Goal: Task Accomplishment & Management: Complete application form

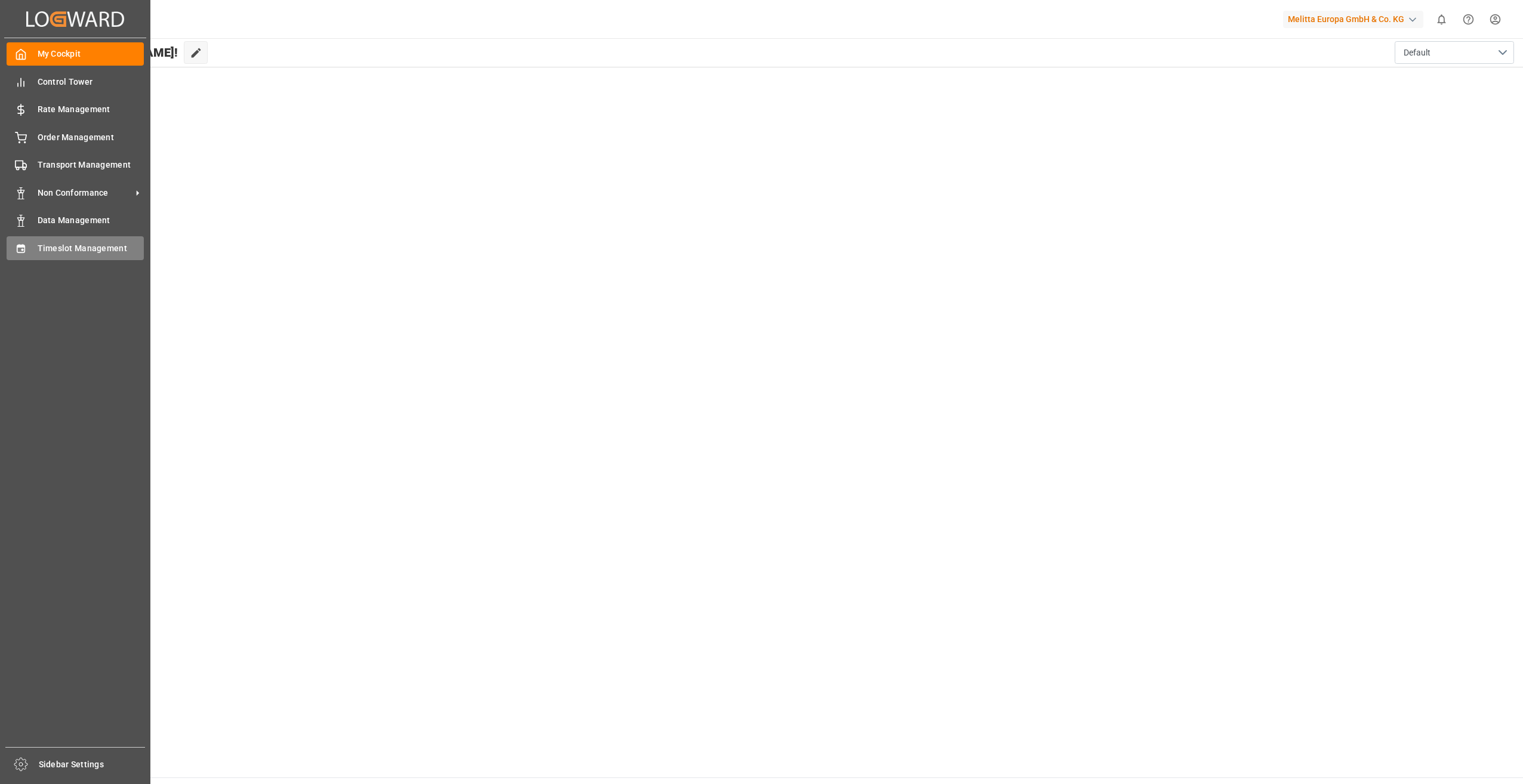
click at [90, 241] on div "Timeslot Management Timeslot Management" at bounding box center [75, 248] width 137 height 23
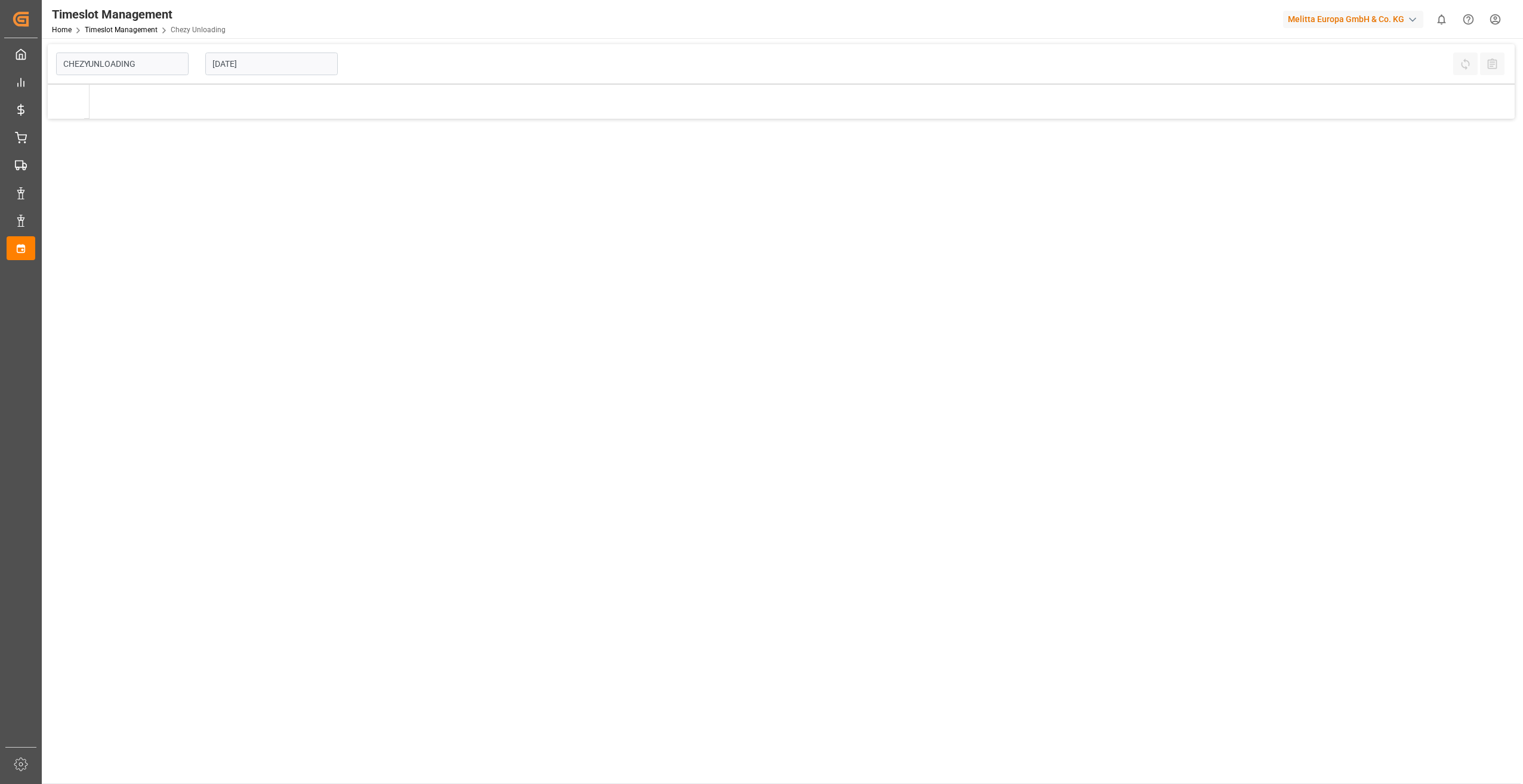
type input "Chezy Unloading"
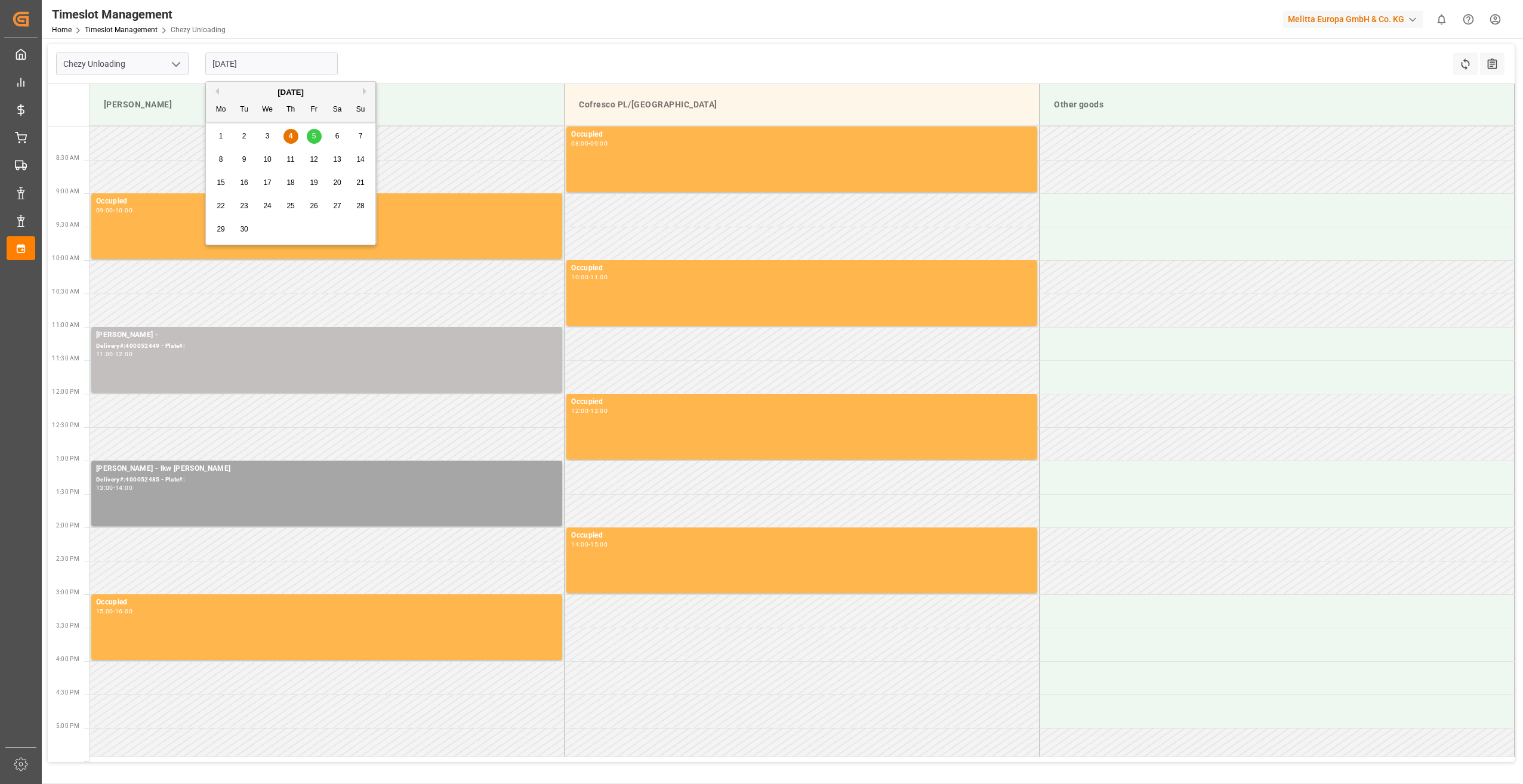
click at [264, 62] on input "[DATE]" at bounding box center [271, 63] width 133 height 22
click at [247, 153] on div "9" at bounding box center [244, 159] width 15 height 14
type input "[DATE]"
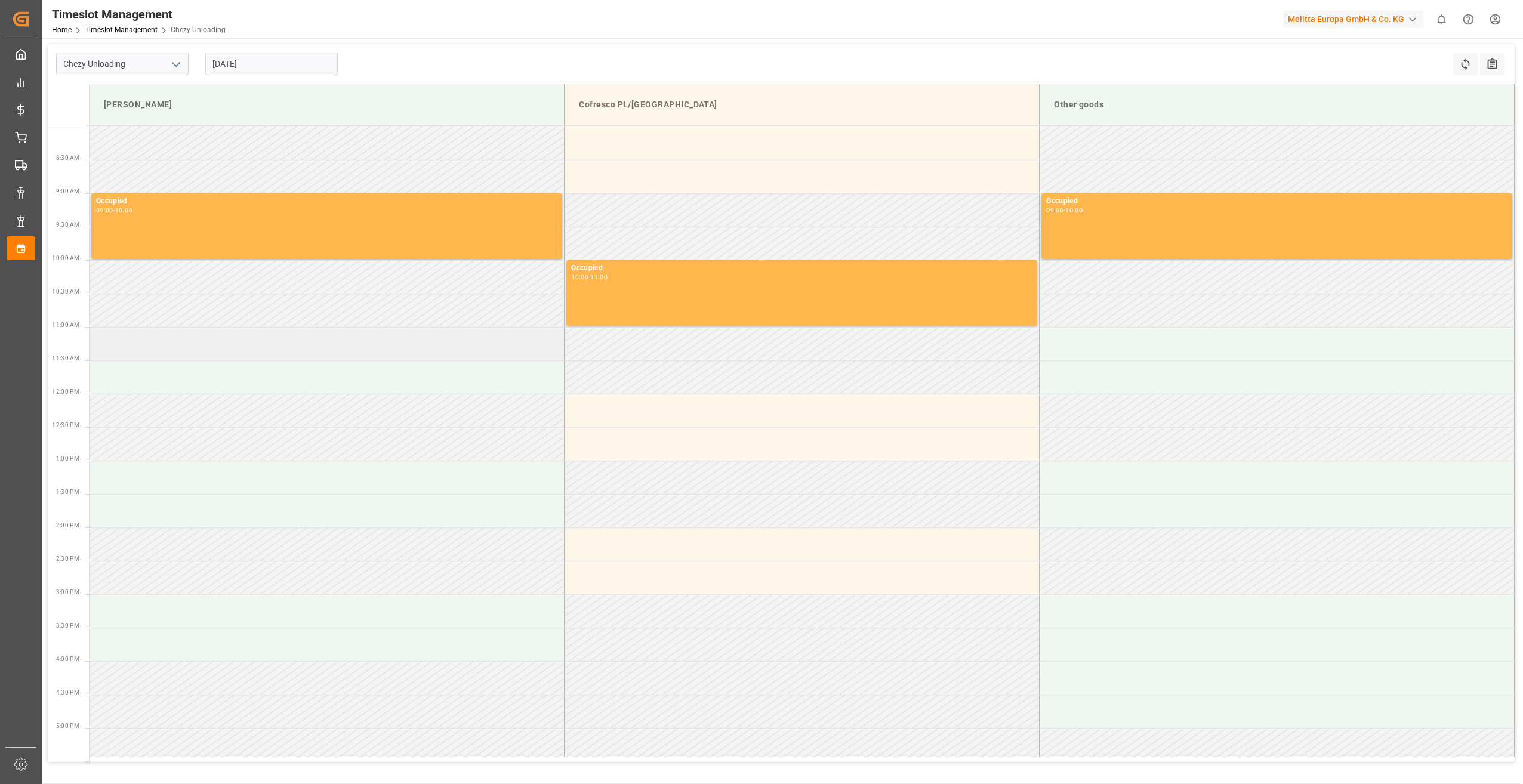
click at [157, 343] on td at bounding box center [327, 344] width 475 height 34
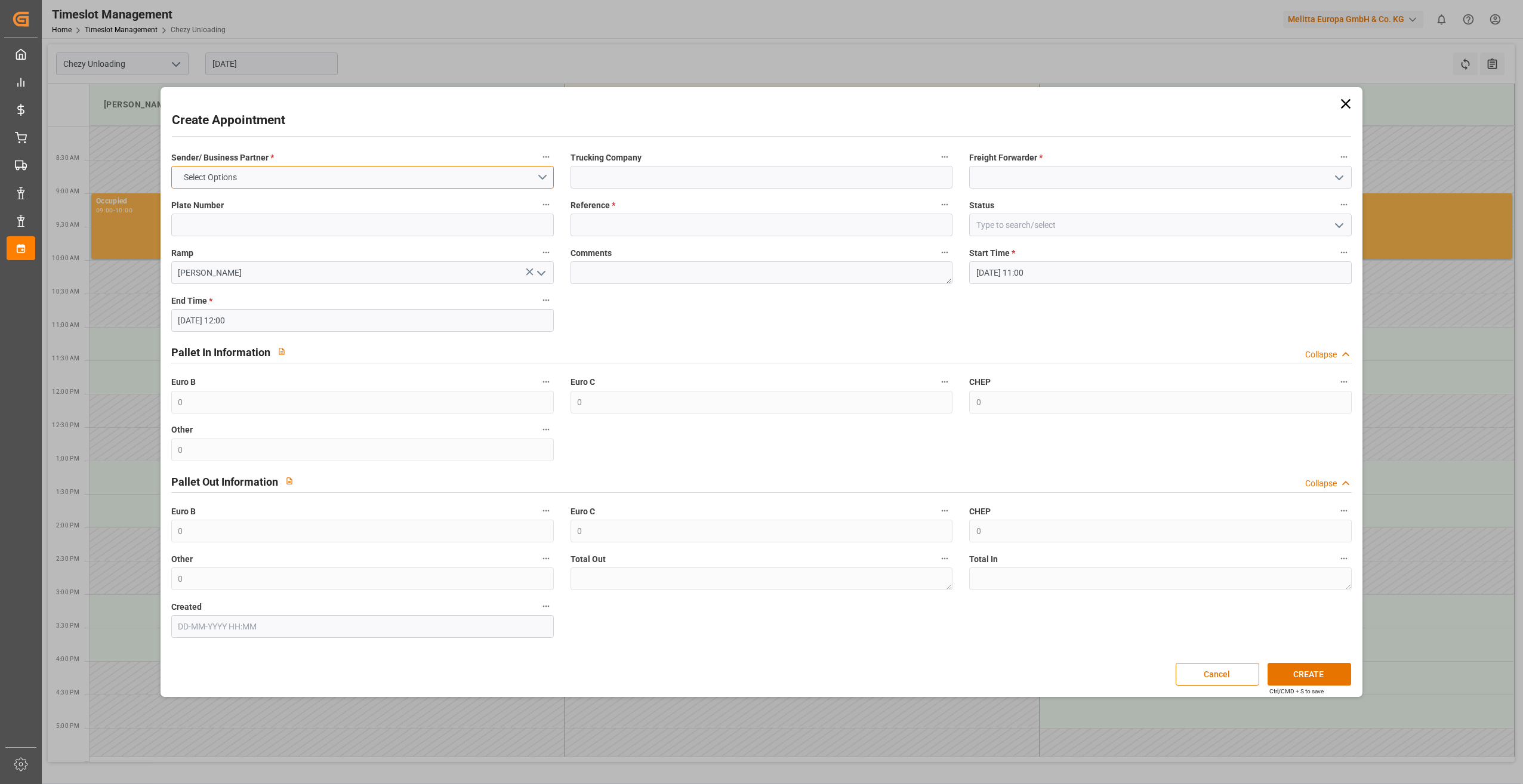
click at [257, 172] on button "Select Options" at bounding box center [363, 176] width 383 height 22
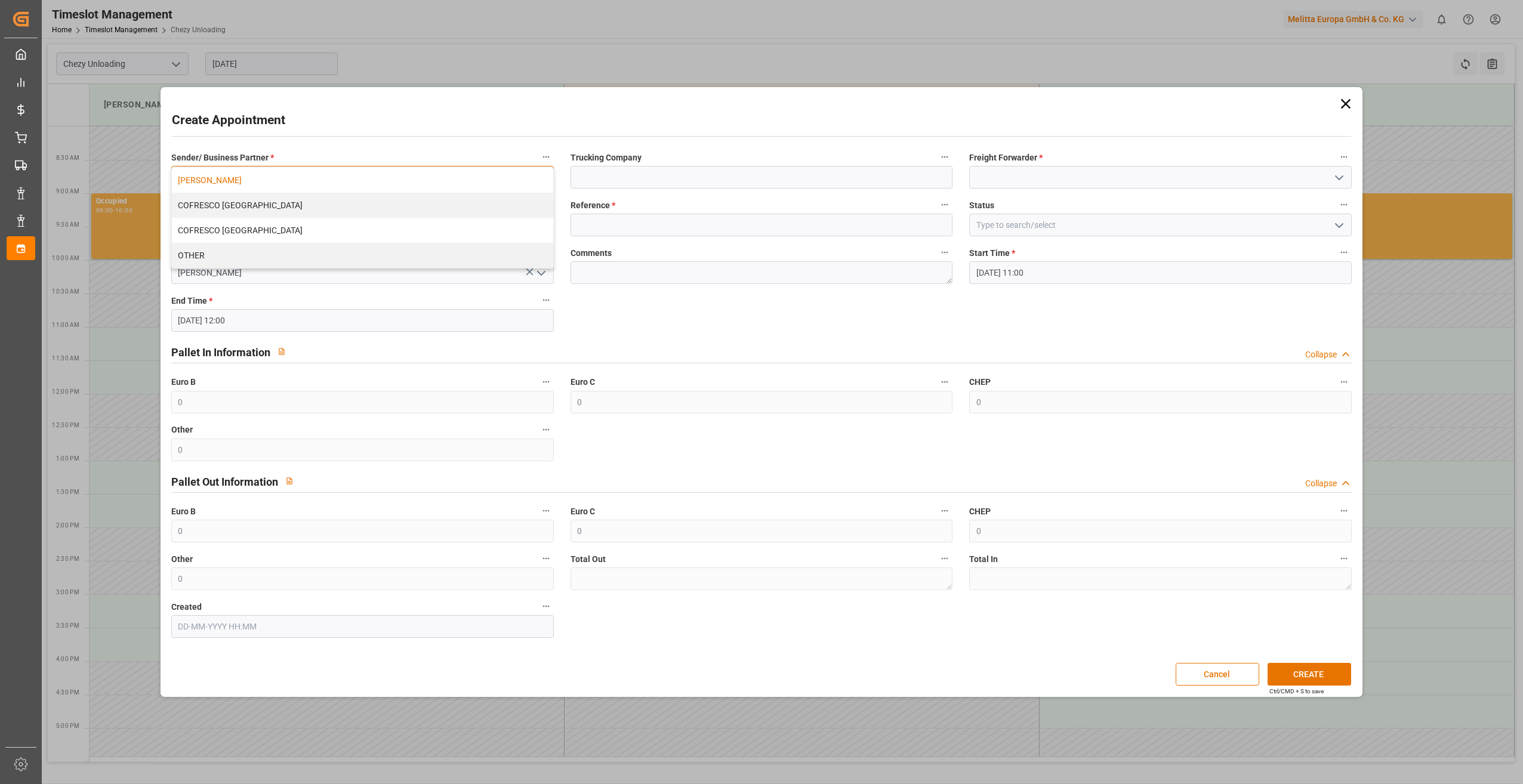
click at [257, 183] on div "[PERSON_NAME]" at bounding box center [362, 180] width 381 height 25
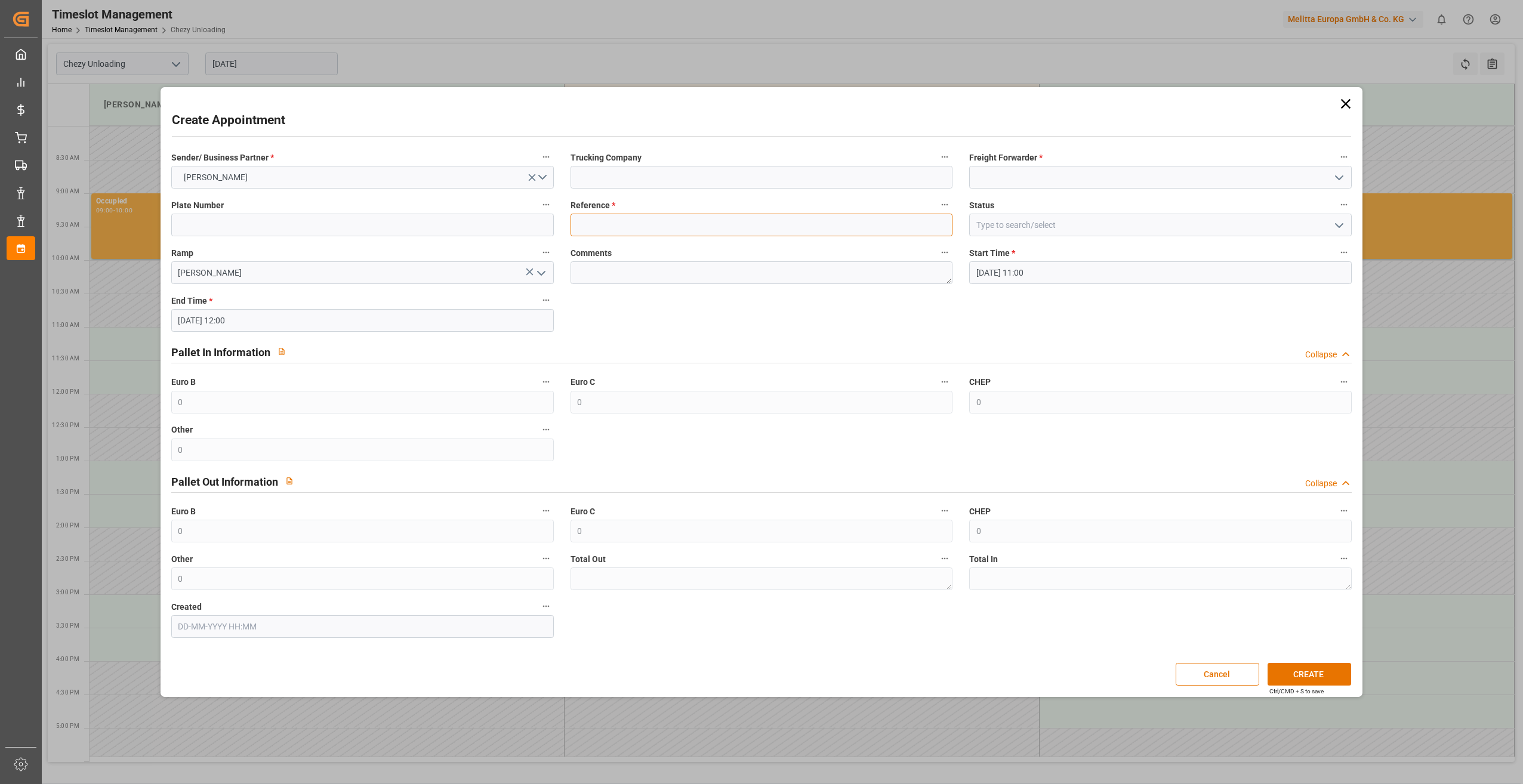
click at [651, 216] on input at bounding box center [762, 224] width 383 height 22
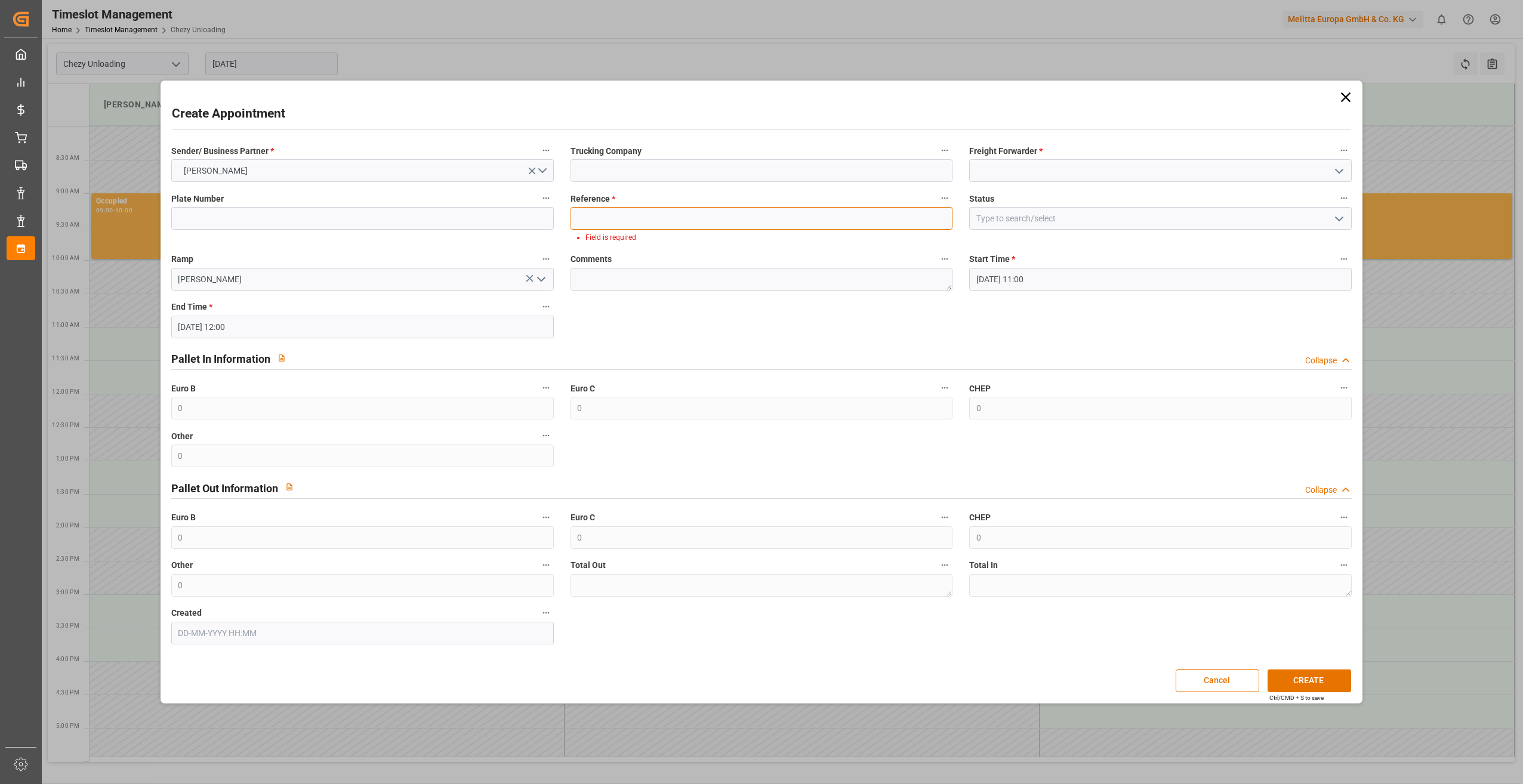
click at [680, 214] on input at bounding box center [762, 218] width 383 height 22
paste input "400052623"
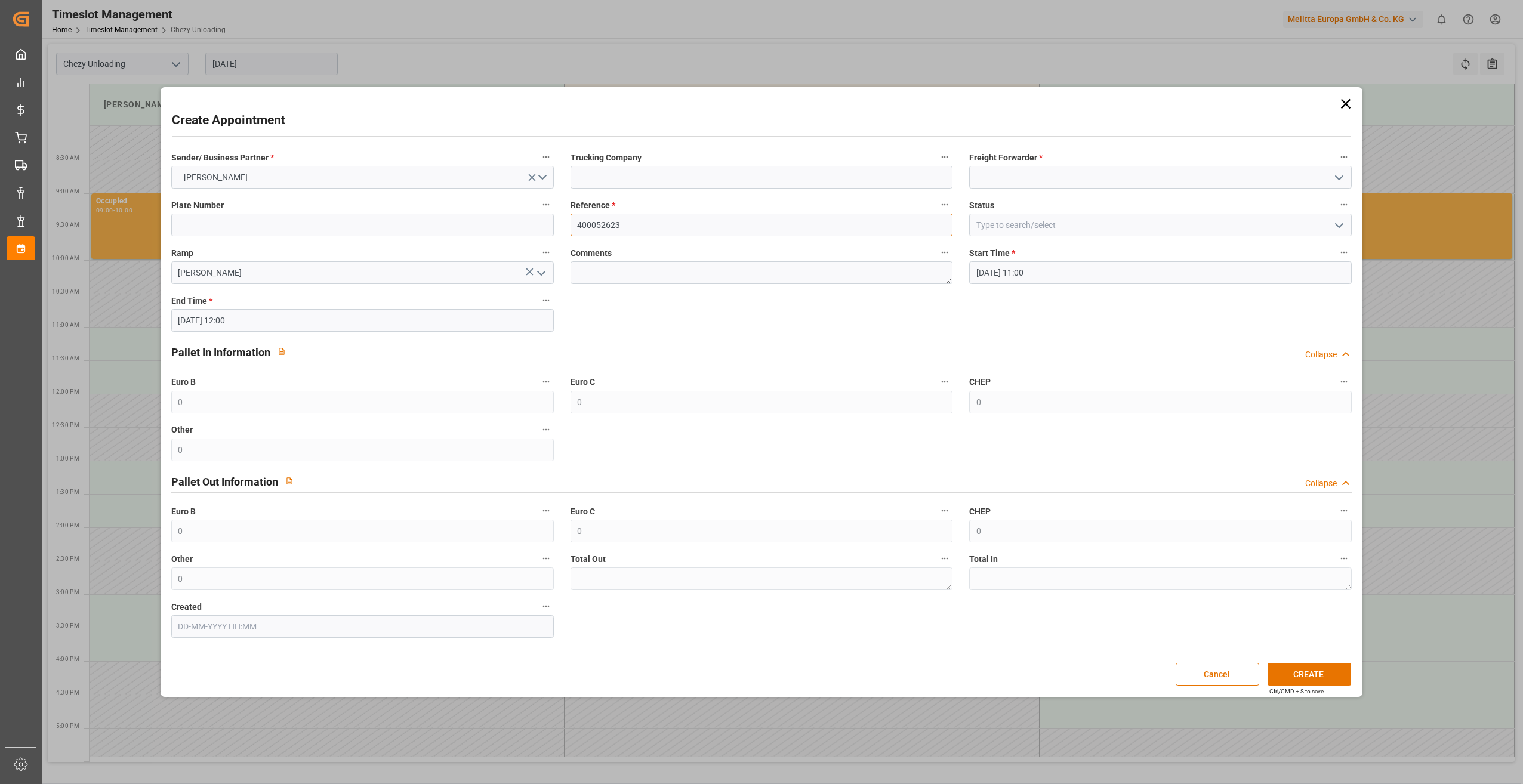
type input "400052623"
click at [1020, 184] on input at bounding box center [1160, 176] width 383 height 22
click at [1032, 199] on div "LKW [PERSON_NAME]" at bounding box center [1160, 204] width 381 height 27
type input "LKW [PERSON_NAME]"
click at [1054, 275] on input "[DATE] 11:00" at bounding box center [1160, 272] width 383 height 22
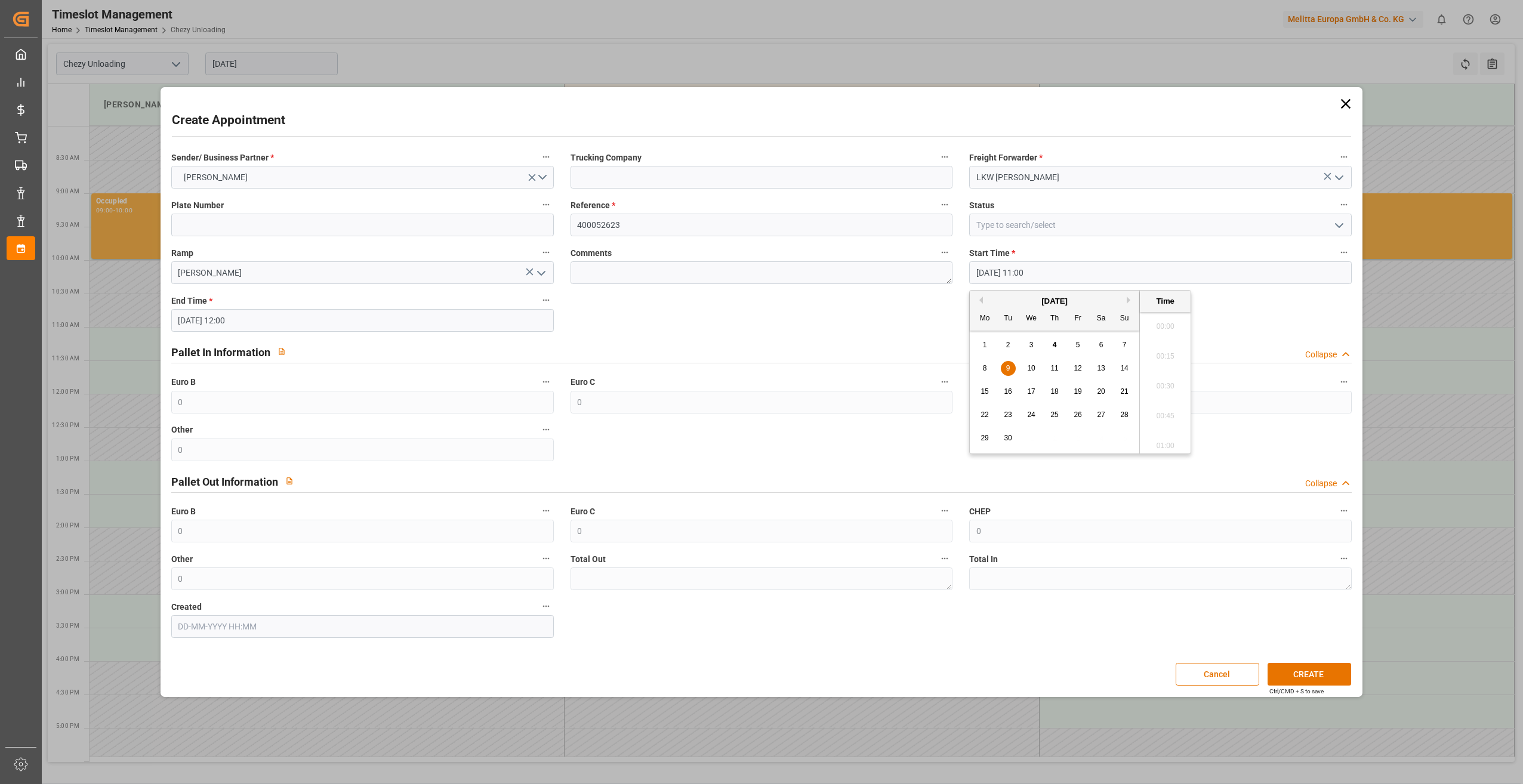
scroll to position [1256, 0]
click at [1080, 550] on div "Total In" at bounding box center [1160, 570] width 399 height 48
click at [1304, 672] on button "CREATE" at bounding box center [1309, 674] width 83 height 22
